Goal: Task Accomplishment & Management: Complete application form

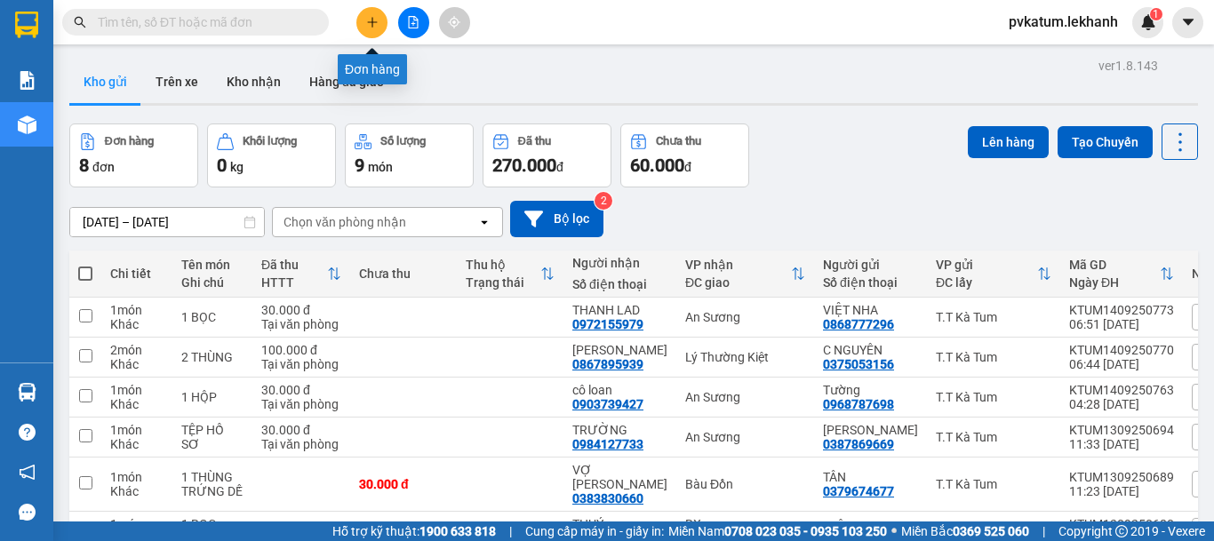
click at [376, 27] on icon "plus" at bounding box center [372, 22] width 12 height 12
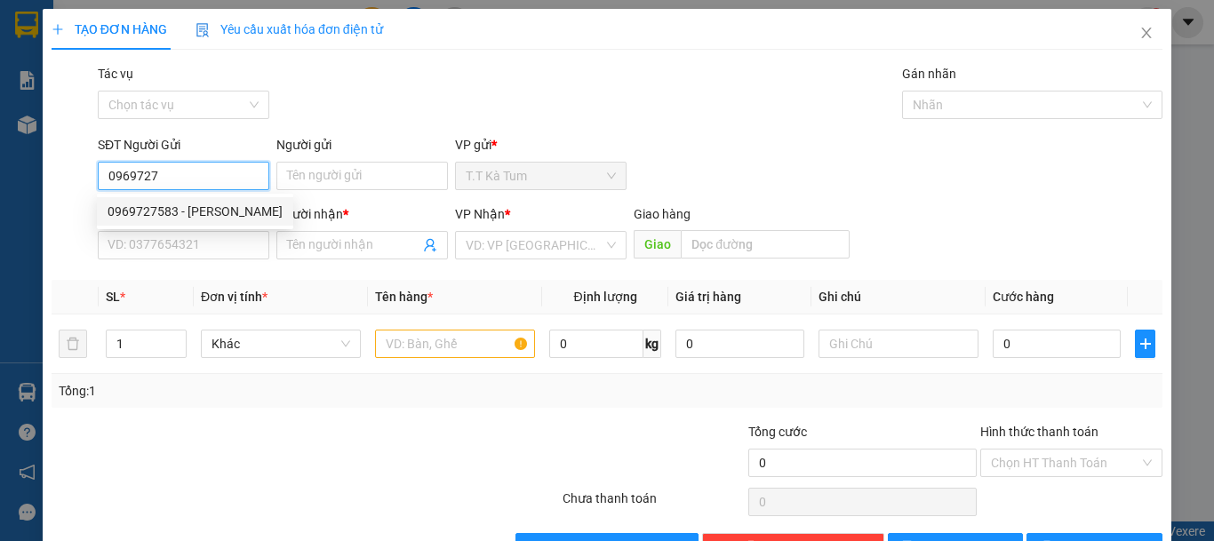
click at [168, 213] on div "0969727583 - [PERSON_NAME]" at bounding box center [195, 212] width 175 height 20
type input "0969727583"
type input "HUỆ"
type input "0963990798"
type input "Khánh"
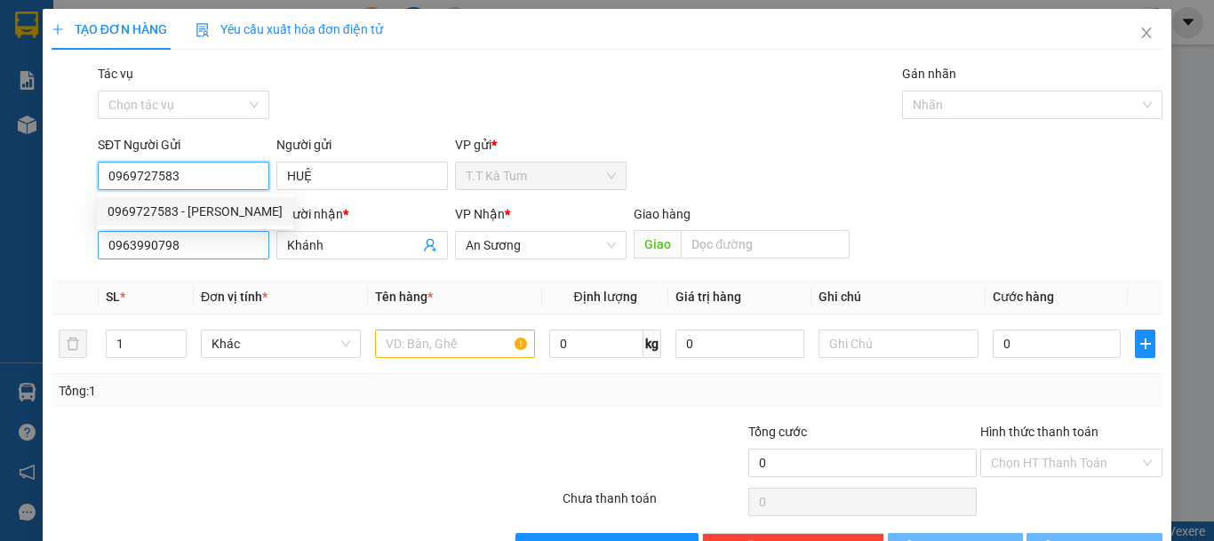
type input "30.000"
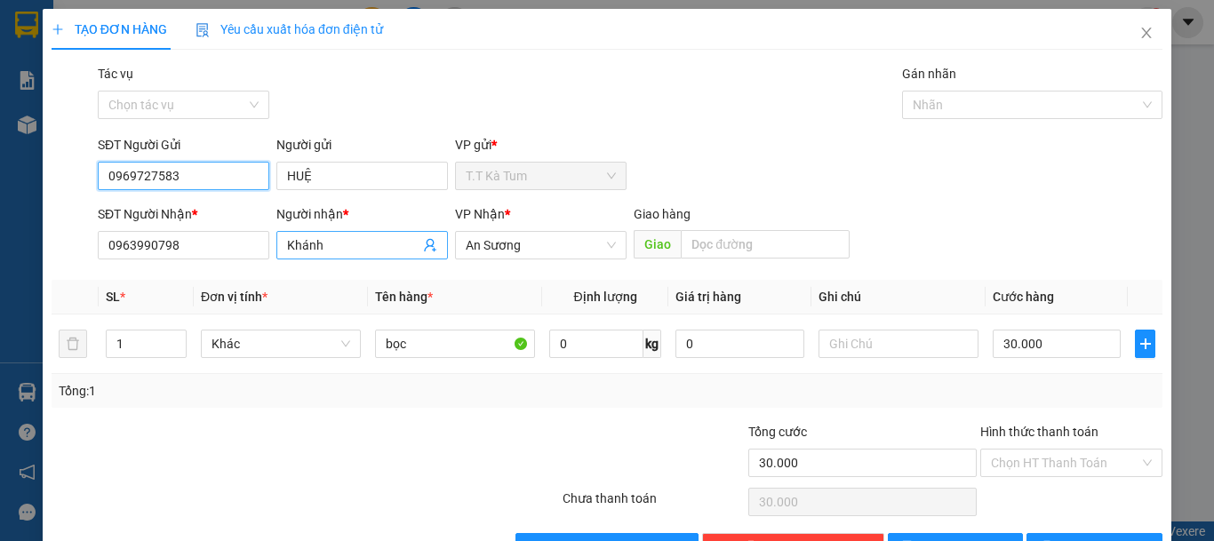
type input "0969727583"
click at [318, 257] on span "Khánh" at bounding box center [361, 245] width 171 height 28
click at [423, 250] on icon "user-add" at bounding box center [430, 245] width 14 height 14
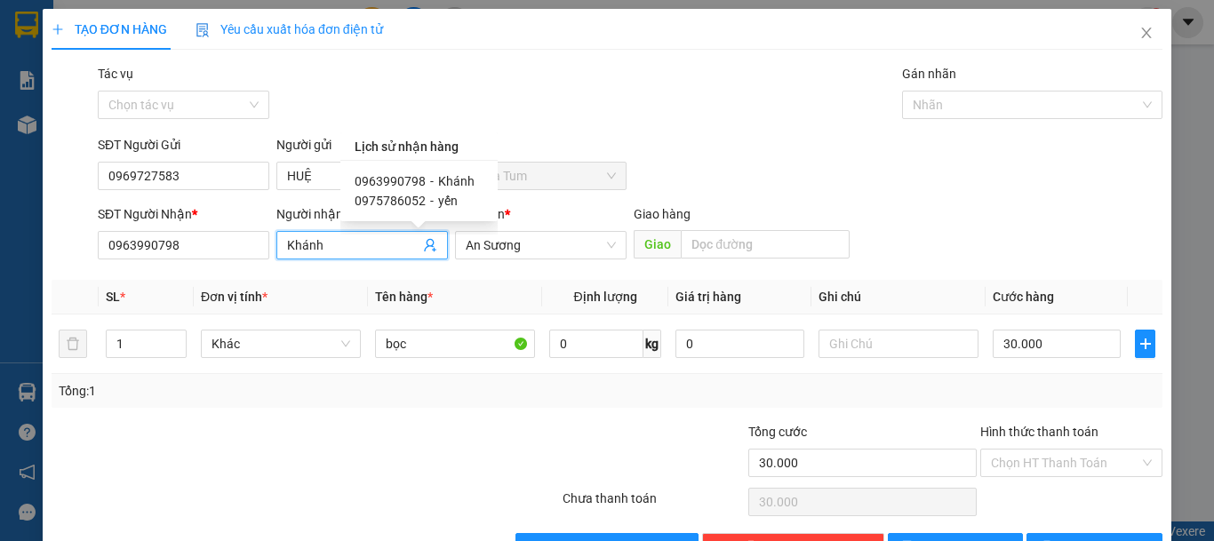
click at [415, 198] on span "0975786052" at bounding box center [390, 201] width 71 height 14
type input "0975786052"
type input "yến"
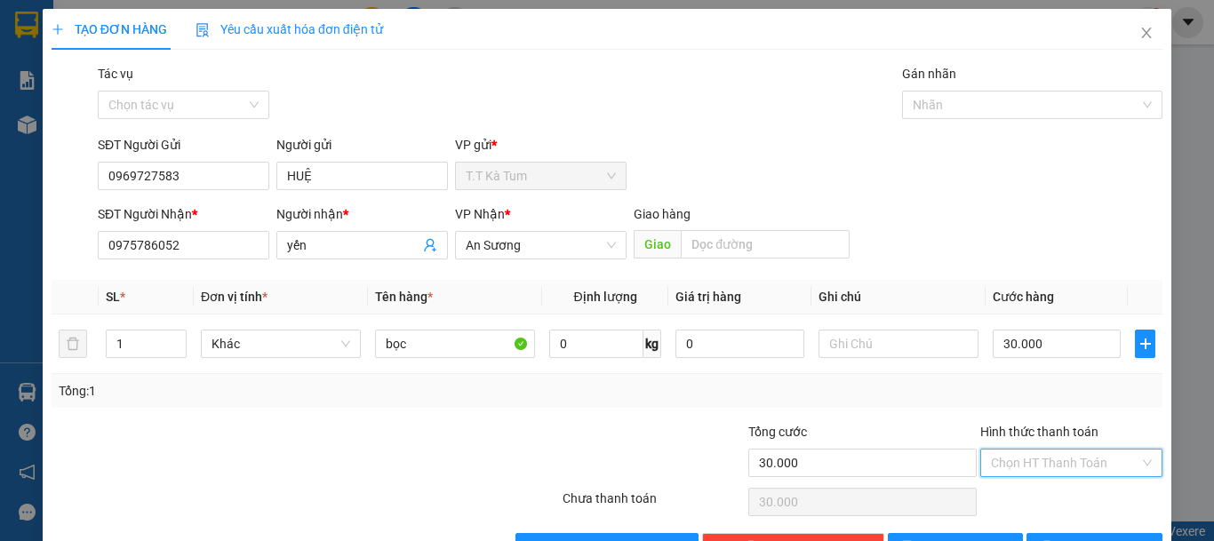
click at [1000, 466] on input "Hình thức thanh toán" at bounding box center [1065, 463] width 148 height 27
click at [1028, 409] on div "Tại văn phòng" at bounding box center [1059, 399] width 180 height 28
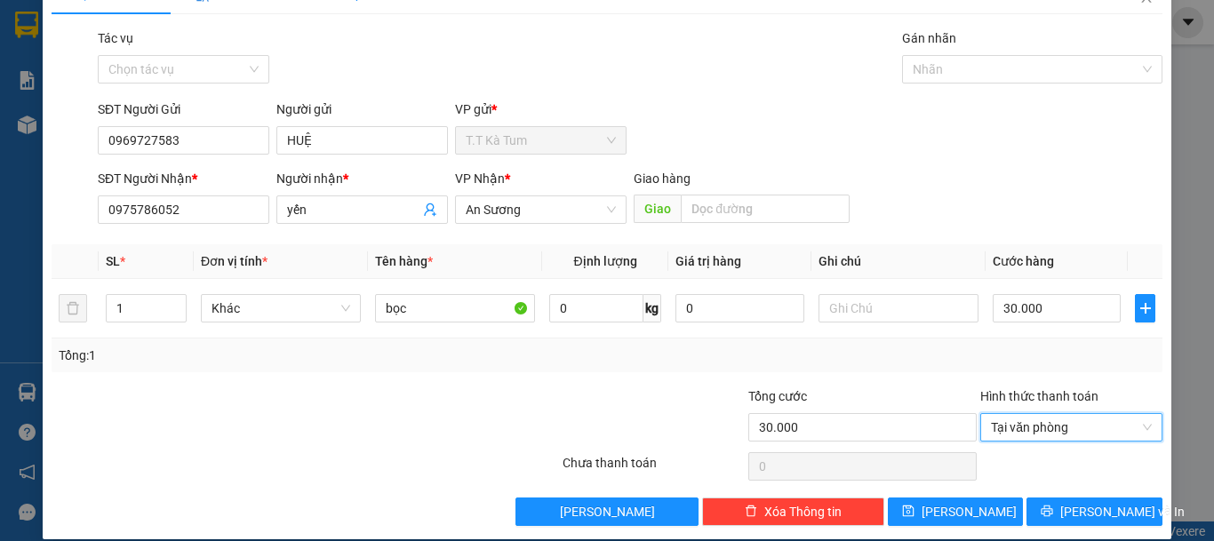
scroll to position [55, 0]
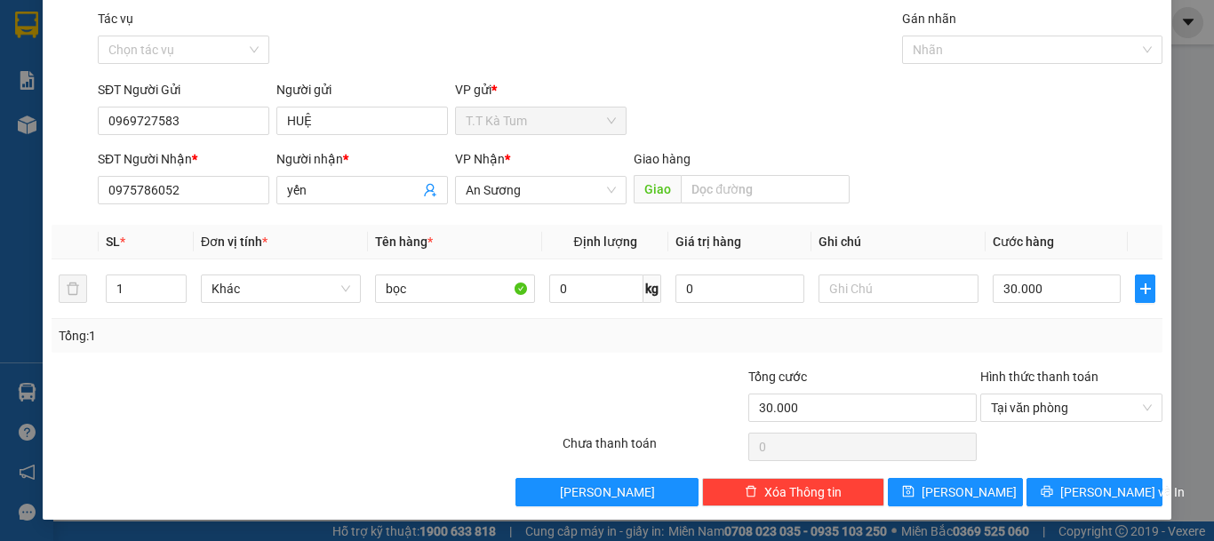
click at [1039, 422] on div "Hình thức thanh toán Tại văn phòng" at bounding box center [1071, 398] width 182 height 62
click at [1035, 412] on span "Tại văn phòng" at bounding box center [1071, 407] width 161 height 27
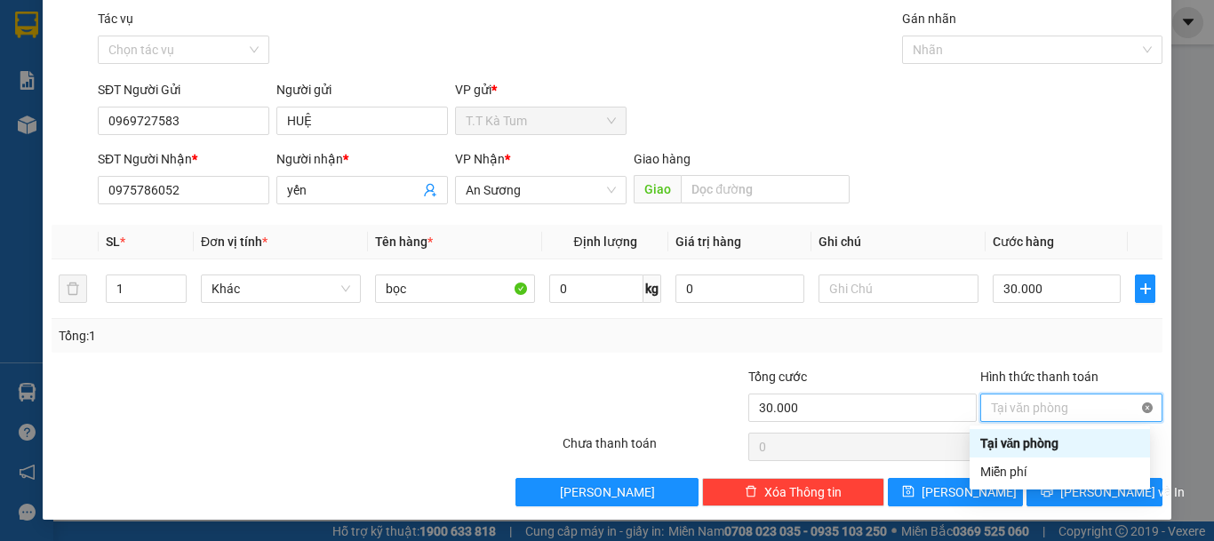
type input "30.000"
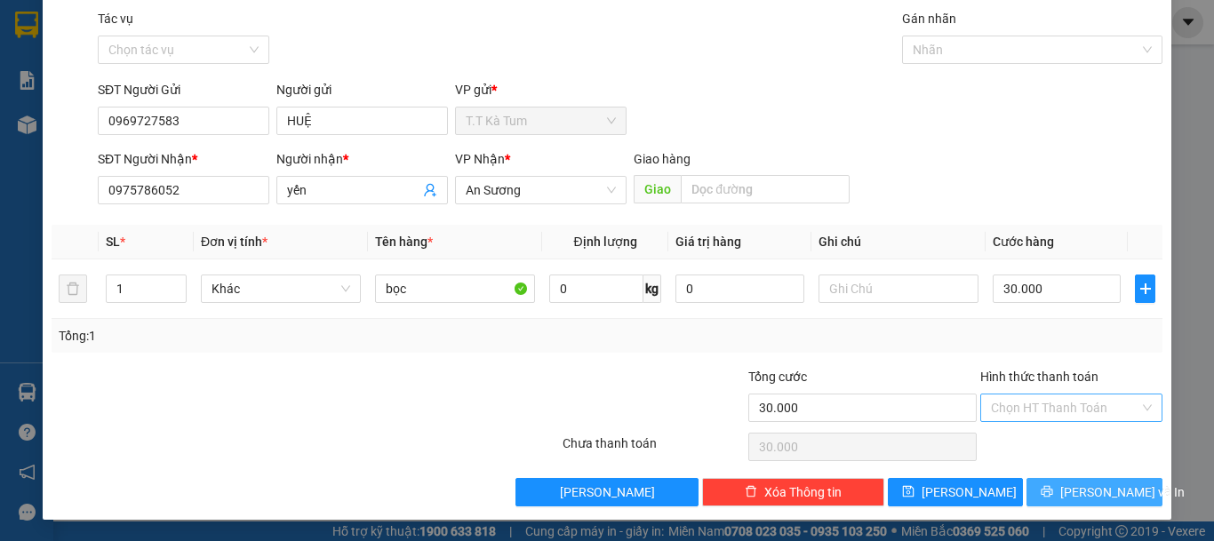
click at [1060, 493] on button "[PERSON_NAME] và In" at bounding box center [1094, 492] width 136 height 28
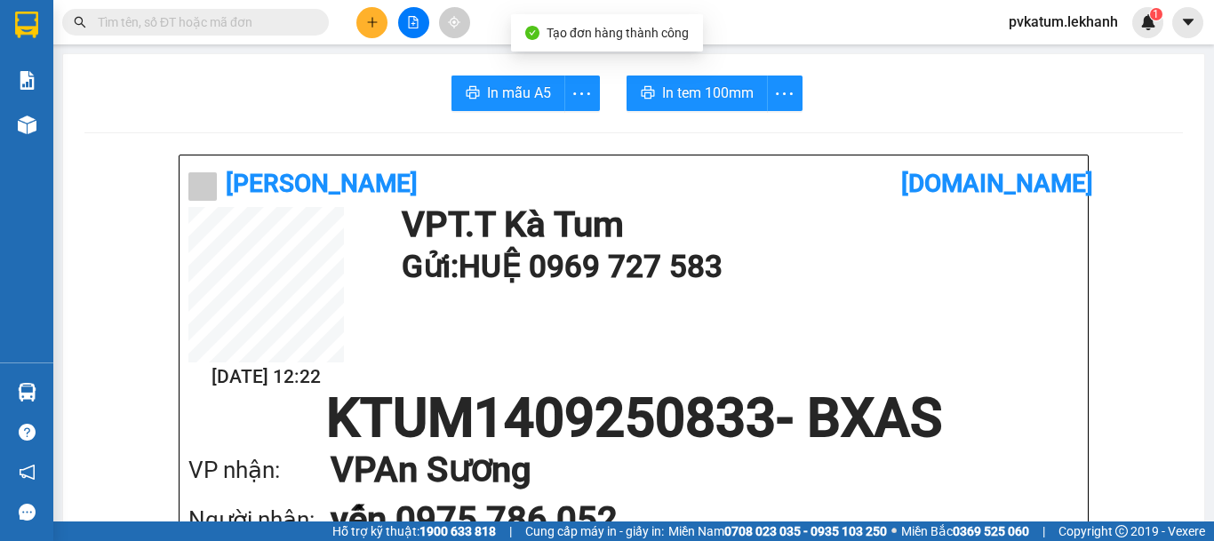
click at [663, 95] on span "In tem 100mm" at bounding box center [708, 93] width 92 height 22
